Goal: Information Seeking & Learning: Check status

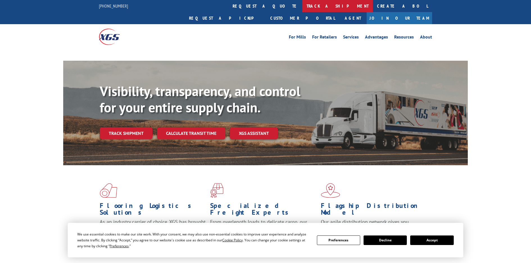
click at [302, 8] on link "track a shipment" at bounding box center [337, 6] width 71 height 12
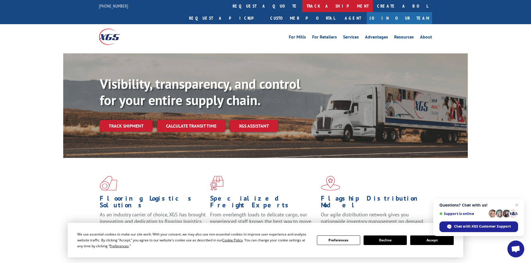
click at [302, 6] on link "track a shipment" at bounding box center [337, 6] width 71 height 12
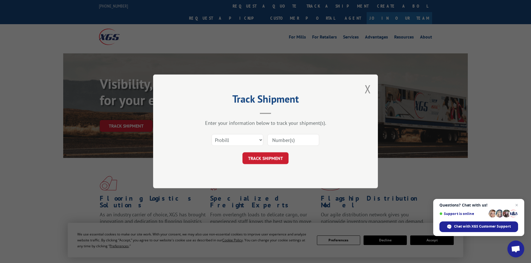
click at [280, 141] on input at bounding box center [293, 140] width 52 height 12
paste input "17450811"
type input "17450811"
click at [266, 156] on button "TRACK SHIPMENT" at bounding box center [265, 159] width 46 height 12
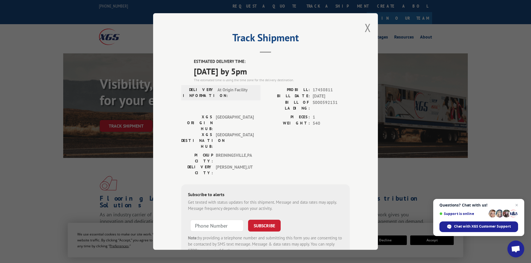
click at [88, 29] on div "Track Shipment ESTIMATED DELIVERY TIME: [DATE] by 5pm The estimated time is usi…" at bounding box center [265, 131] width 531 height 263
click at [368, 26] on button "Close modal" at bounding box center [368, 27] width 6 height 15
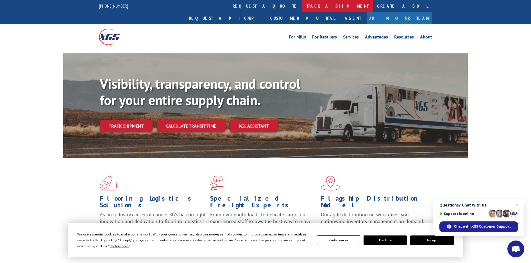
click at [302, 4] on link "track a shipment" at bounding box center [337, 6] width 71 height 12
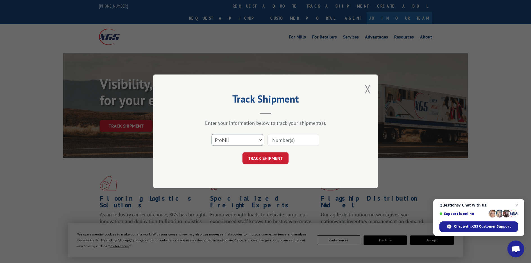
click at [251, 141] on select "Select category... Probill BOL PO" at bounding box center [238, 140] width 52 height 12
click at [289, 141] on input at bounding box center [293, 140] width 52 height 12
paste input "17450804"
type input "17450804"
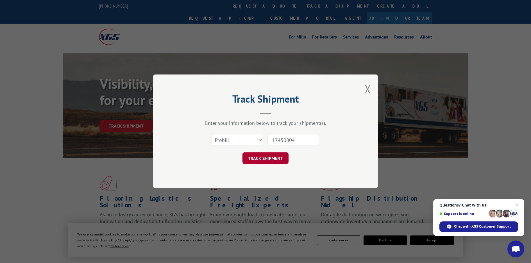
click at [276, 155] on button "TRACK SHIPMENT" at bounding box center [265, 159] width 46 height 12
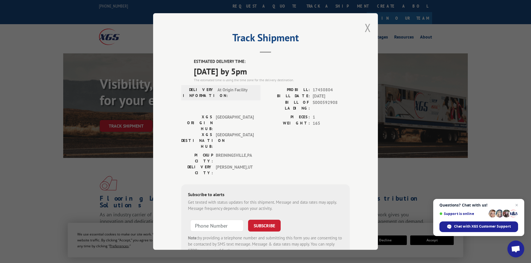
click at [368, 28] on button "Close modal" at bounding box center [368, 27] width 6 height 15
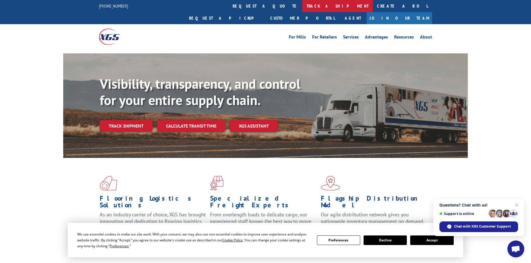
click at [302, 9] on link "track a shipment" at bounding box center [337, 6] width 71 height 12
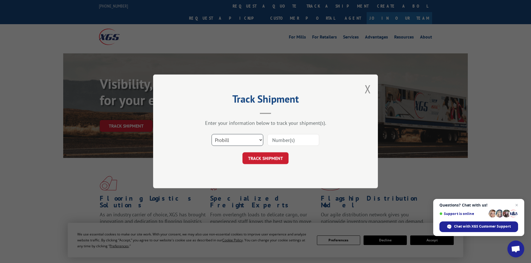
click at [234, 137] on select "Select category... Probill BOL PO" at bounding box center [238, 140] width 52 height 12
select select "po"
click at [212, 134] on select "Select category... Probill BOL PO" at bounding box center [238, 140] width 52 height 12
click at [282, 137] on input at bounding box center [293, 140] width 52 height 12
paste input "14530116"
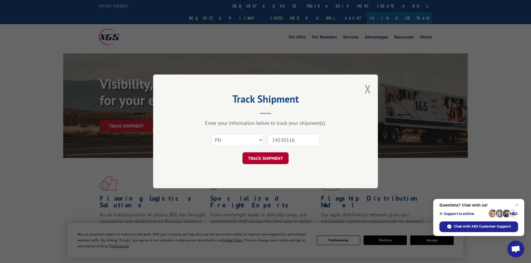
type input "14530116"
click at [264, 155] on button "TRACK SHIPMENT" at bounding box center [265, 159] width 46 height 12
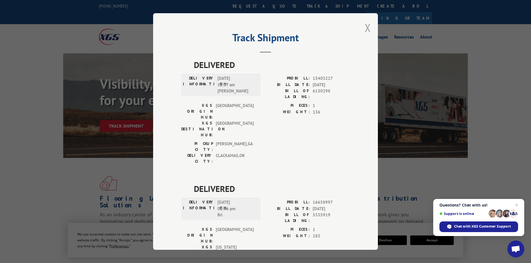
click at [365, 29] on button "Close modal" at bounding box center [368, 27] width 6 height 15
